Goal: Task Accomplishment & Management: Use online tool/utility

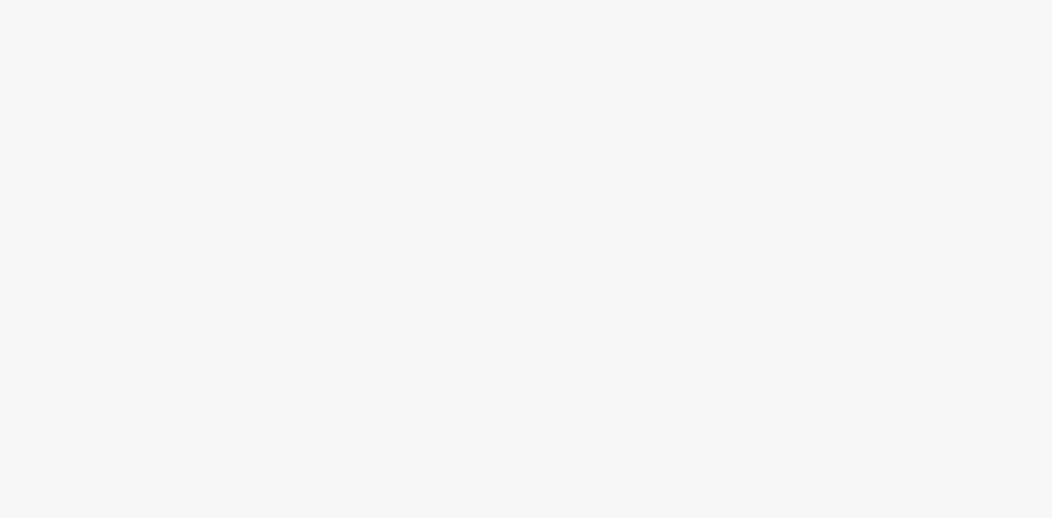
select select "ac009755-aa48-4799-8050-7a339a378eb8"
select select "79162ed7-0017-4339-93b0-3399b708648f"
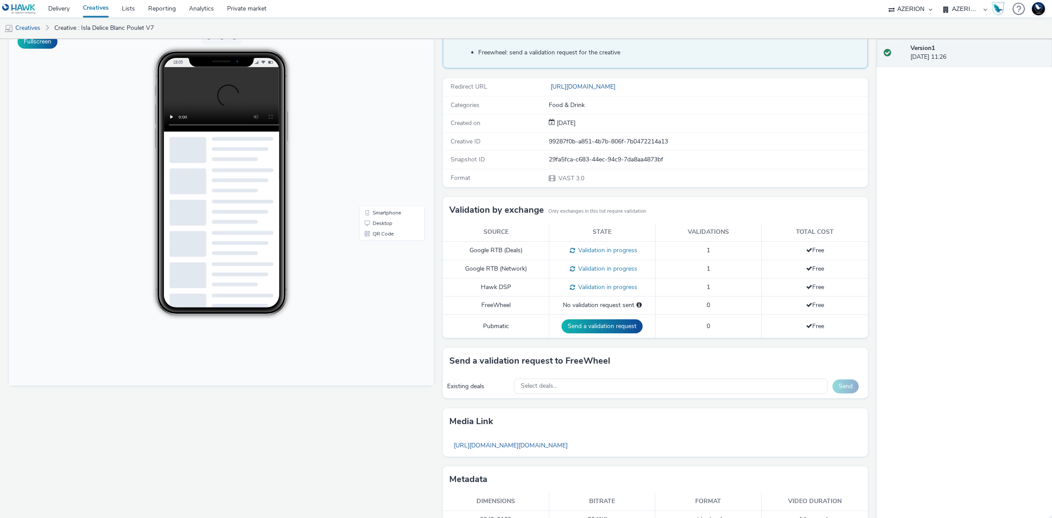
scroll to position [100, 0]
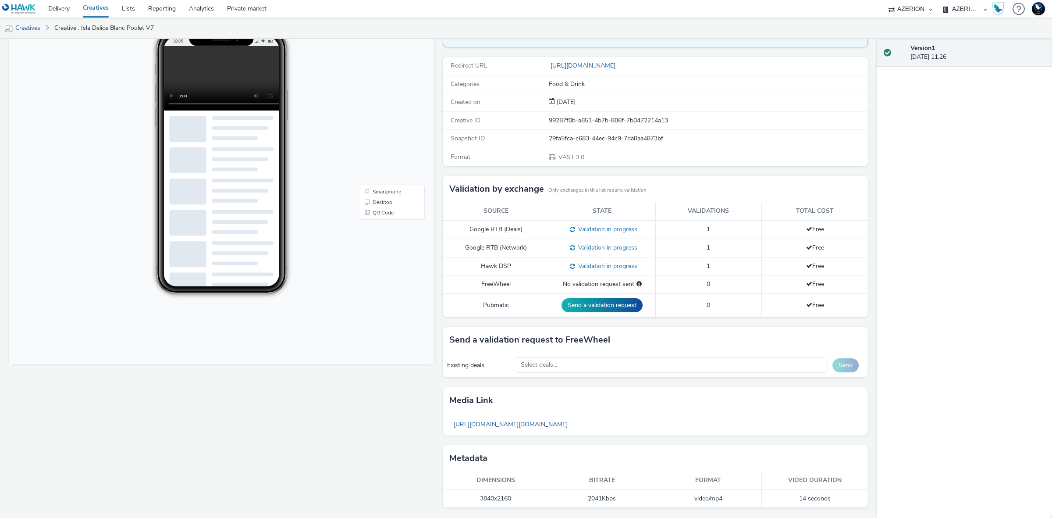
click at [612, 139] on div "29fa5fca-c683-44ec-94c9-7da8aa4873bf" at bounding box center [708, 138] width 318 height 9
copy div "29fa5fca-c683-44ec-94c9-7da8aa4873bf"
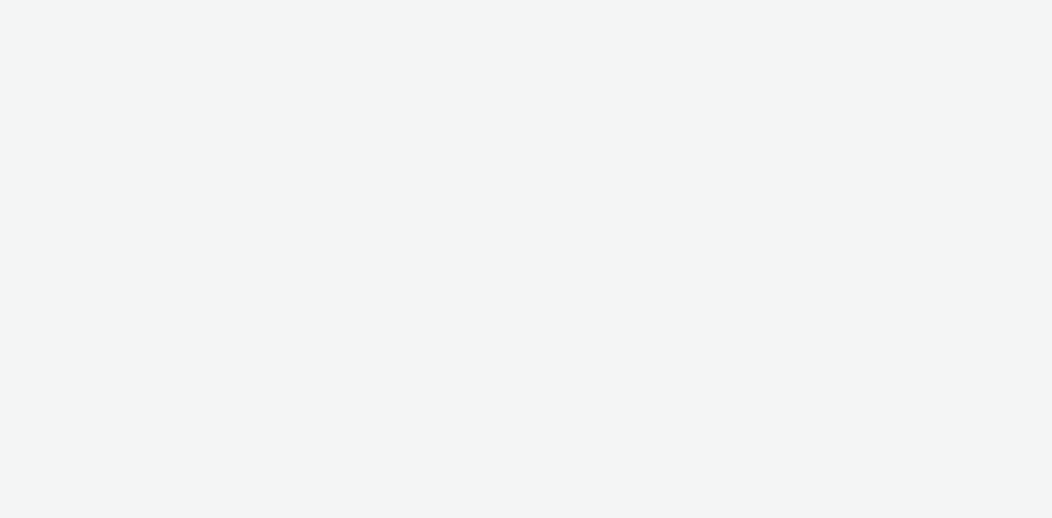
select select "ac009755-aa48-4799-8050-7a339a378eb8"
select select "79162ed7-0017-4339-93b0-3399b708648f"
